Goal: Transaction & Acquisition: Purchase product/service

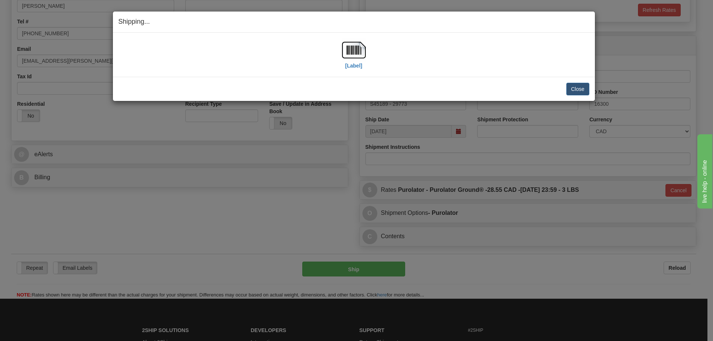
click at [483, 75] on div "[Label] IMPORTANT NOTICE Embassy / Consulate / Government Building / Hospital C…" at bounding box center [354, 55] width 482 height 44
click at [580, 88] on button "Close" at bounding box center [578, 89] width 23 height 13
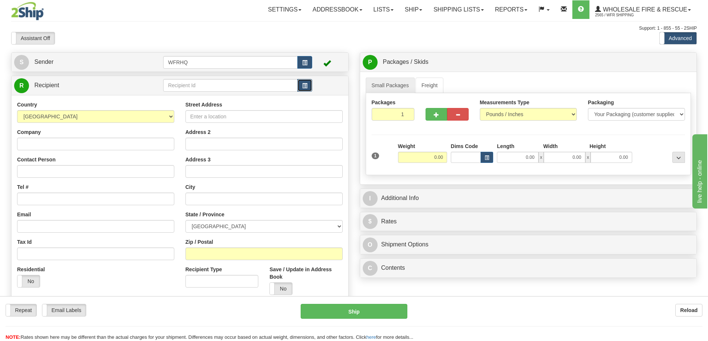
click at [307, 85] on span "button" at bounding box center [304, 86] width 5 height 5
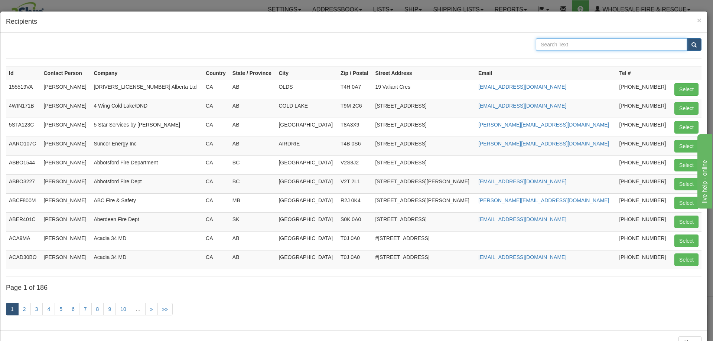
click at [552, 44] on input "text" at bounding box center [611, 44] width 151 height 13
type input "Bunker"
click at [687, 38] on button "submit" at bounding box center [694, 44] width 15 height 13
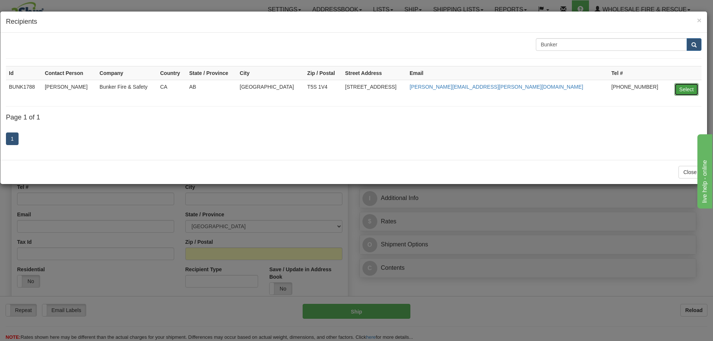
click at [681, 87] on button "Select" at bounding box center [687, 89] width 24 height 13
type input "BUNK1788"
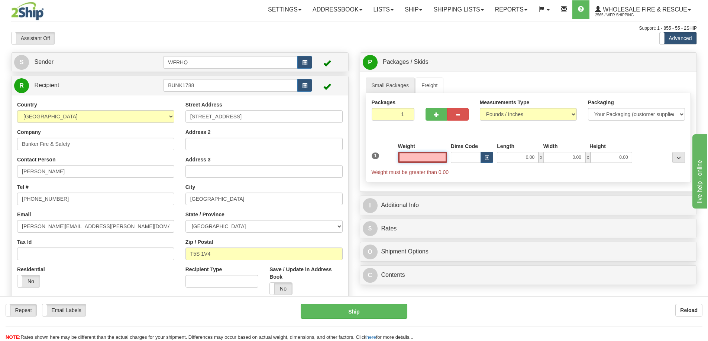
click at [429, 158] on input "text" at bounding box center [422, 157] width 49 height 11
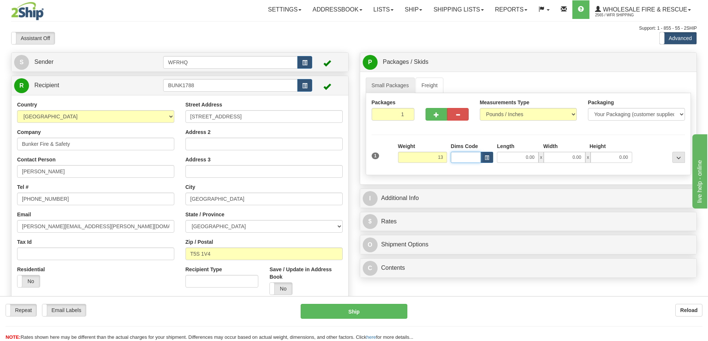
type input "13.00"
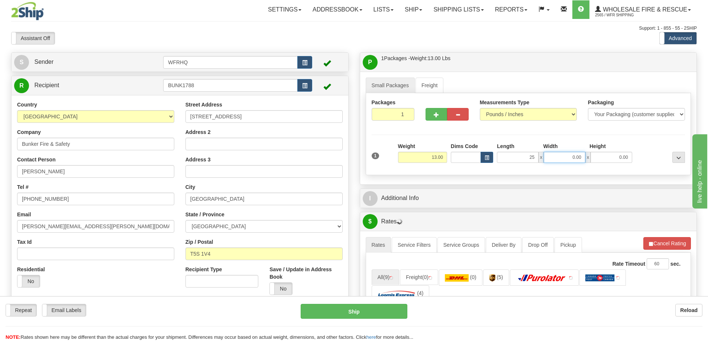
type input "25.00"
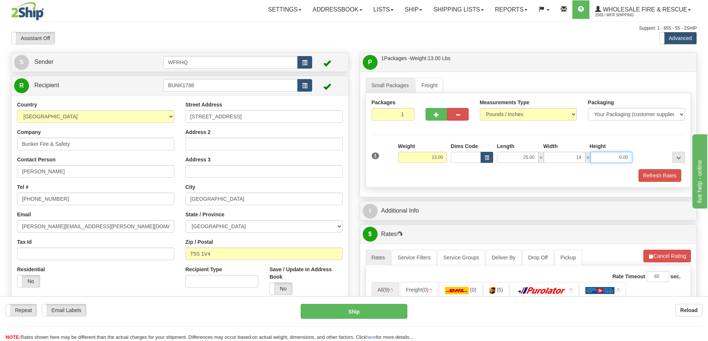
type input "14.00"
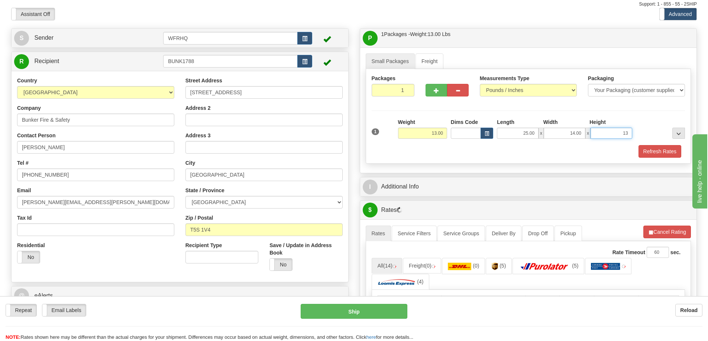
scroll to position [37, 0]
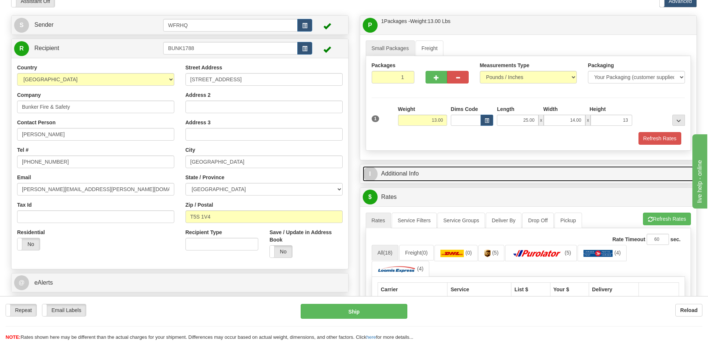
click at [398, 173] on link "I Additional Info" at bounding box center [528, 173] width 331 height 15
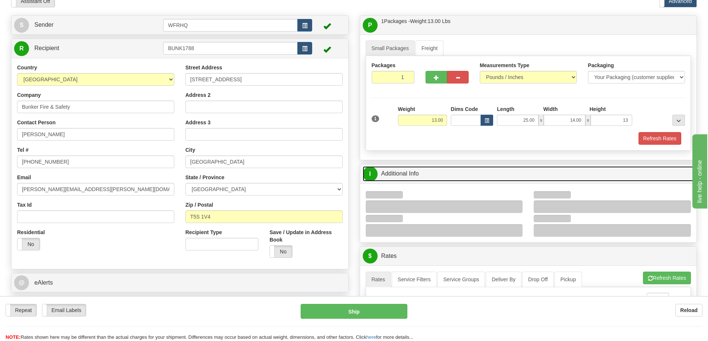
type input "13.00"
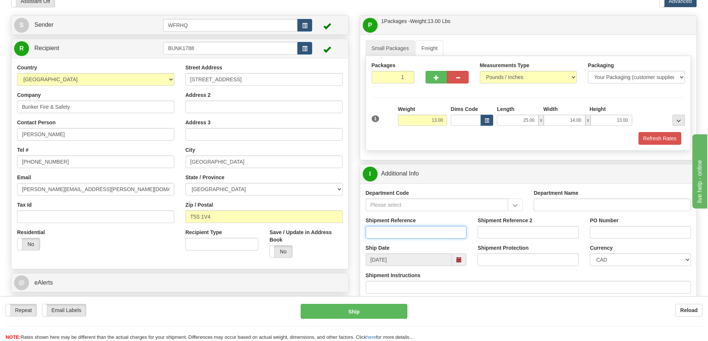
click at [385, 234] on input "Shipment Reference" at bounding box center [416, 232] width 101 height 13
type input "S45532 - 30061"
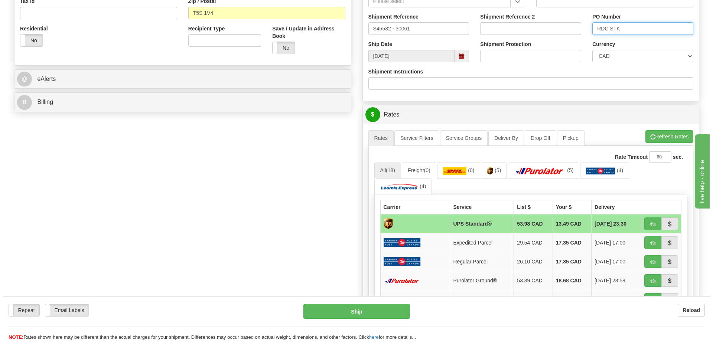
scroll to position [260, 0]
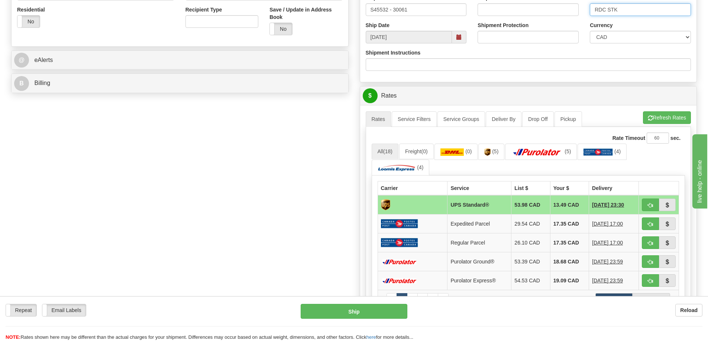
type input "RDC STK"
click at [646, 206] on button "button" at bounding box center [650, 205] width 17 height 13
type input "11"
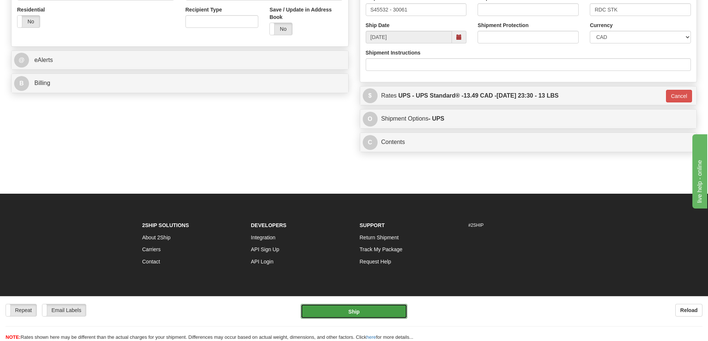
click at [353, 311] on button "Ship" at bounding box center [354, 311] width 107 height 15
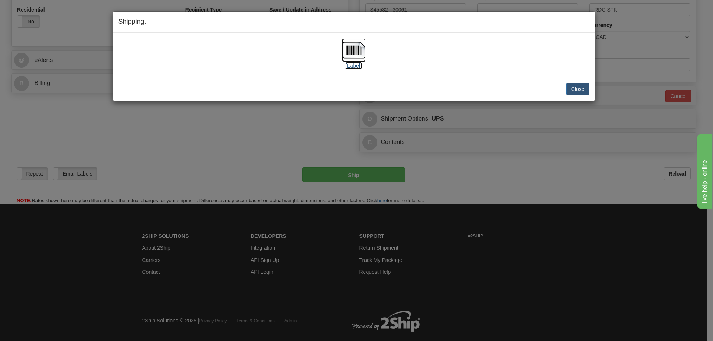
click at [356, 52] on img at bounding box center [354, 50] width 24 height 24
drag, startPoint x: 298, startPoint y: 87, endPoint x: 377, endPoint y: 96, distance: 79.3
click at [298, 87] on div "Close Cancel" at bounding box center [354, 89] width 471 height 13
click at [503, 88] on div "Close Cancel" at bounding box center [354, 89] width 471 height 13
click at [577, 91] on button "Close" at bounding box center [578, 89] width 23 height 13
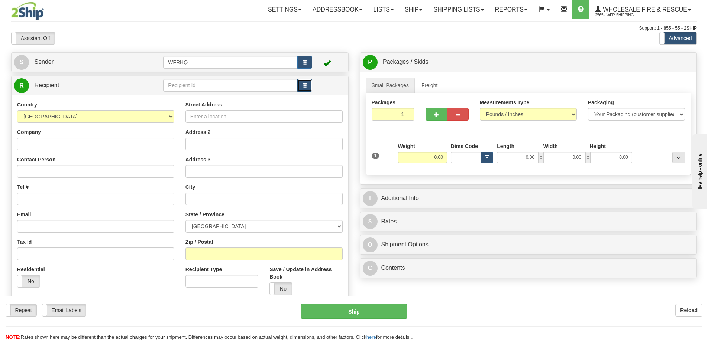
click at [303, 84] on span "button" at bounding box center [304, 86] width 5 height 5
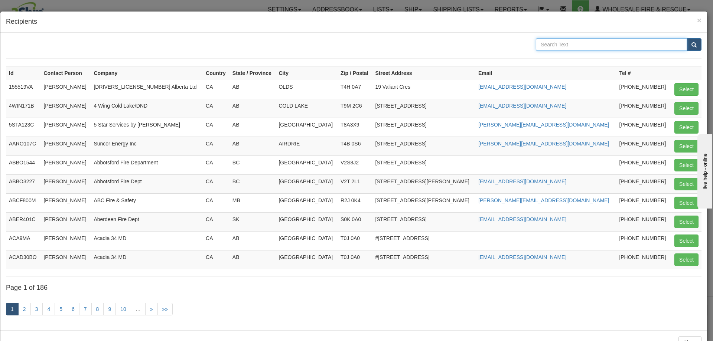
click at [547, 42] on input "text" at bounding box center [611, 44] width 151 height 13
type input "First Nations"
click at [687, 38] on button "submit" at bounding box center [694, 44] width 15 height 13
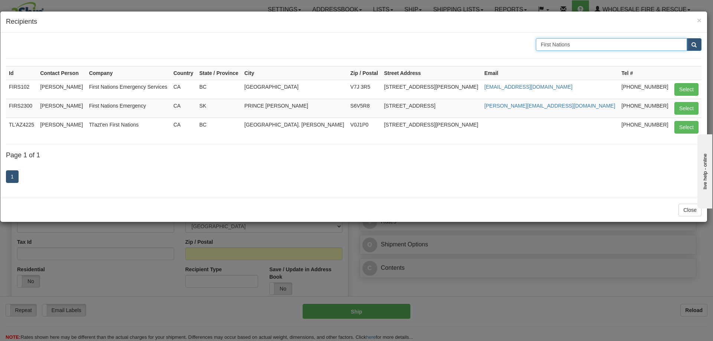
drag, startPoint x: 556, startPoint y: 46, endPoint x: 408, endPoint y: 46, distance: 147.5
click at [408, 46] on div "First Nations" at bounding box center [353, 44] width 707 height 13
type input "FNESS"
click at [687, 38] on button "submit" at bounding box center [694, 44] width 15 height 13
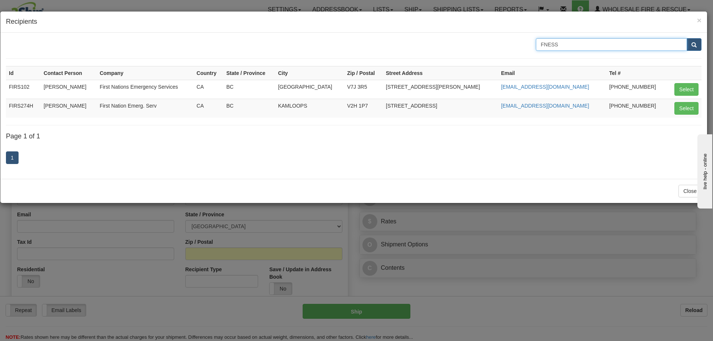
drag, startPoint x: 603, startPoint y: 43, endPoint x: 459, endPoint y: 44, distance: 144.9
click at [459, 44] on div "FNESS" at bounding box center [353, 44] width 707 height 13
type input "[PERSON_NAME]"
click at [687, 38] on button "submit" at bounding box center [694, 44] width 15 height 13
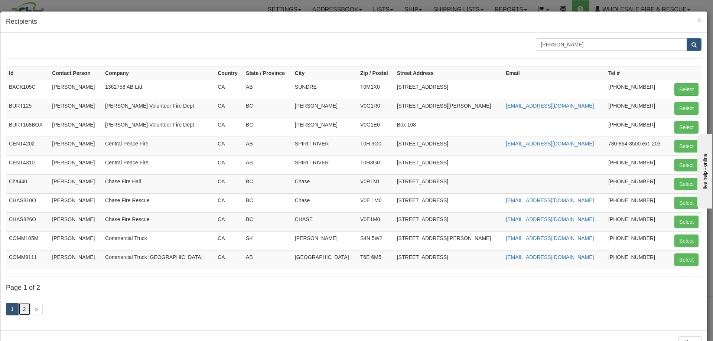
click at [27, 311] on link "2" at bounding box center [24, 309] width 13 height 13
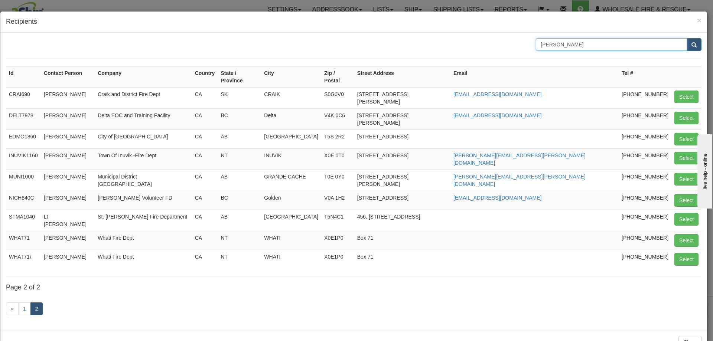
drag, startPoint x: 573, startPoint y: 43, endPoint x: 416, endPoint y: 58, distance: 157.2
click at [418, 58] on form "[PERSON_NAME]" at bounding box center [354, 48] width 696 height 20
type input "V2H 1P7"
click at [687, 38] on button "submit" at bounding box center [694, 44] width 15 height 13
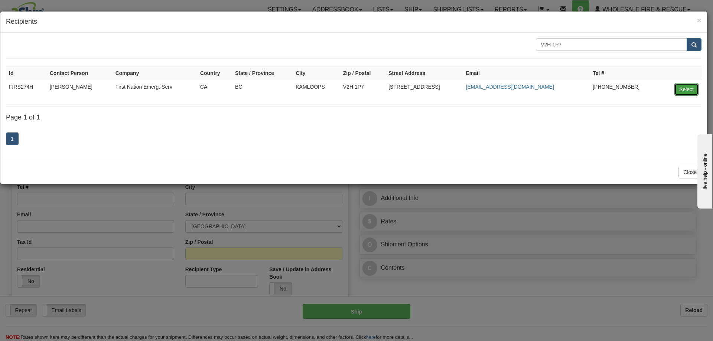
click at [682, 90] on button "Select" at bounding box center [687, 89] width 24 height 13
type input "FIRS274H"
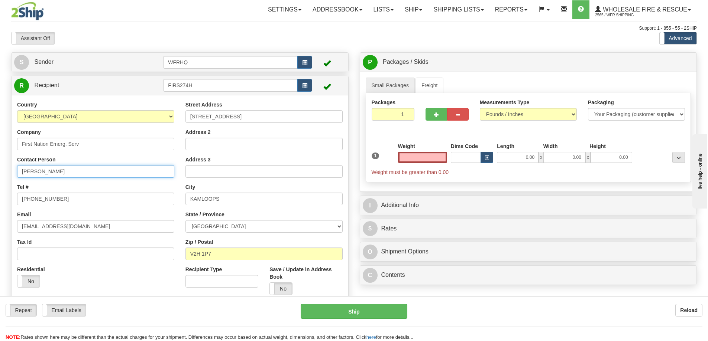
type input "0.00"
drag, startPoint x: 90, startPoint y: 174, endPoint x: -44, endPoint y: 174, distance: 134.1
click at [0, 174] on html "Training Course Close Toggle navigation Settings Shipping Preferences New Sende…" at bounding box center [354, 170] width 708 height 341
type input "[PERSON_NAME]"
drag, startPoint x: 71, startPoint y: 203, endPoint x: 19, endPoint y: 204, distance: 52.0
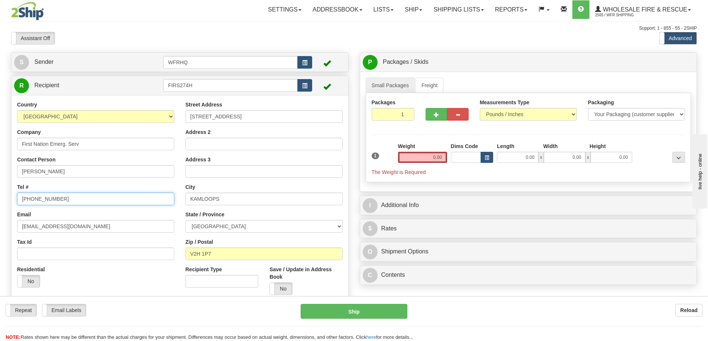
click at [15, 204] on div "Country [GEOGRAPHIC_DATA] [GEOGRAPHIC_DATA] [GEOGRAPHIC_DATA] [GEOGRAPHIC_DATA]…" at bounding box center [96, 197] width 168 height 192
type input "[PHONE_NUMBER]"
click at [432, 157] on input "0.00" at bounding box center [422, 157] width 49 height 11
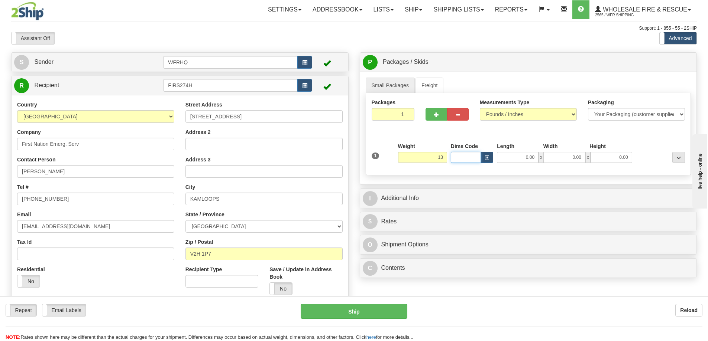
type input "13.00"
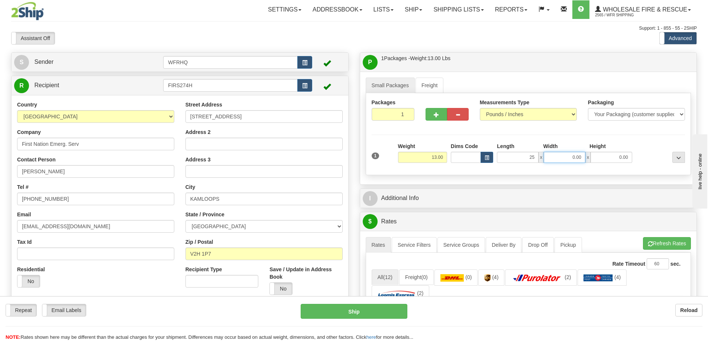
type input "25.00"
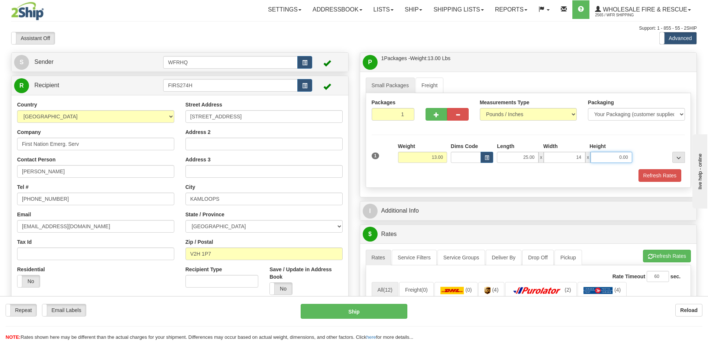
type input "14.00"
type input "13.00"
click at [436, 114] on span "button" at bounding box center [436, 115] width 5 height 5
radio input "true"
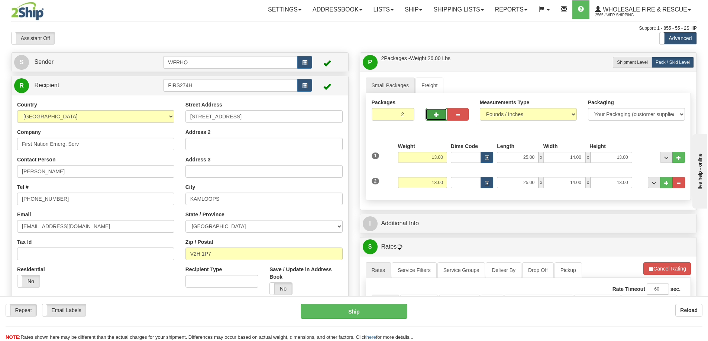
click at [436, 114] on span "button" at bounding box center [436, 115] width 5 height 5
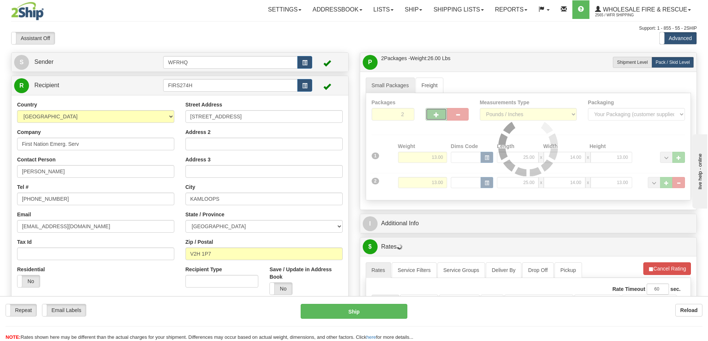
type input "3"
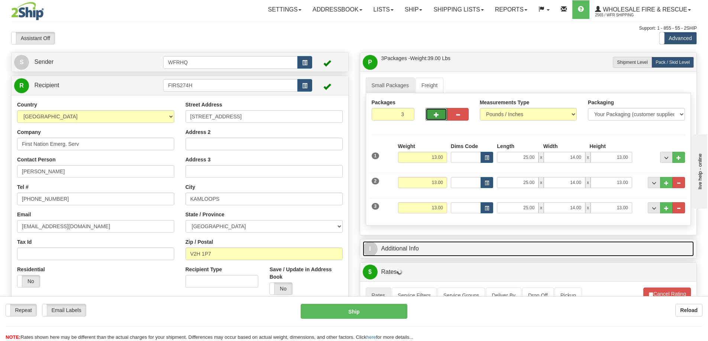
click at [408, 251] on link "I Additional Info" at bounding box center [528, 249] width 331 height 15
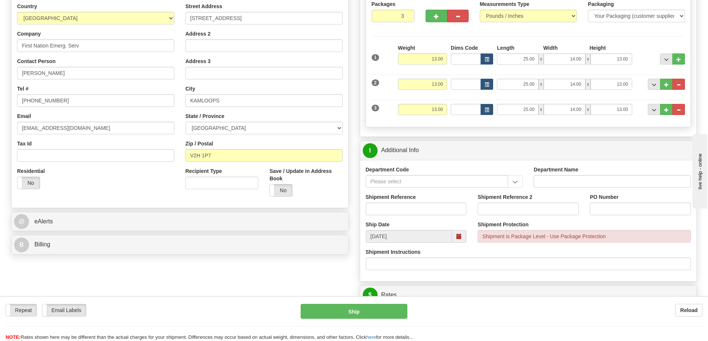
scroll to position [111, 0]
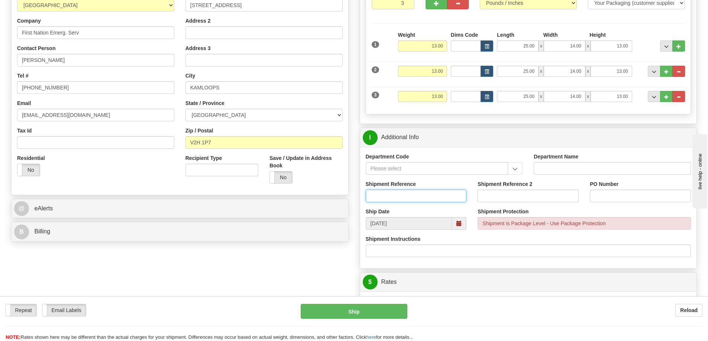
click at [410, 190] on input "Shipment Reference" at bounding box center [416, 196] width 101 height 13
type input "S45463 - 30233"
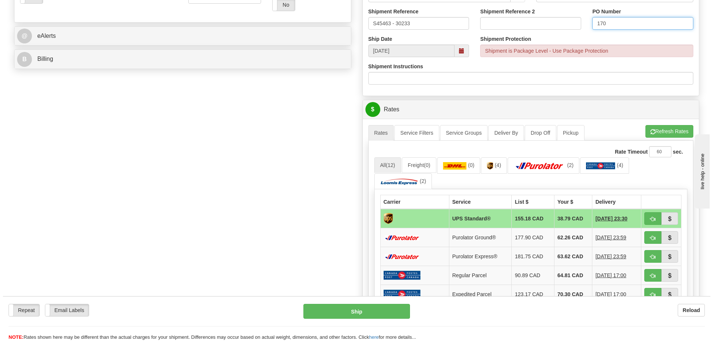
scroll to position [297, 0]
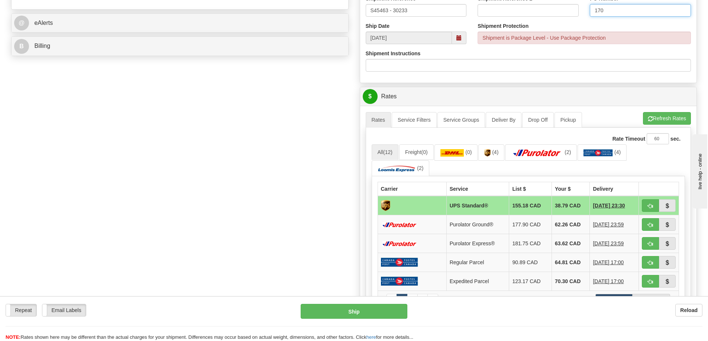
type input "170"
click at [653, 201] on button "button" at bounding box center [650, 206] width 17 height 13
type input "11"
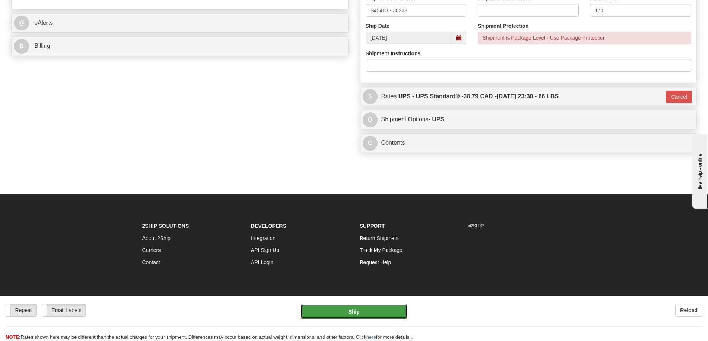
click at [352, 313] on button "Ship" at bounding box center [354, 311] width 107 height 15
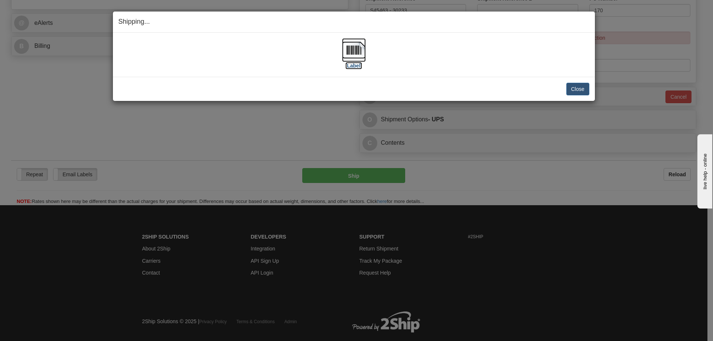
click at [361, 48] on img at bounding box center [354, 50] width 24 height 24
